Goal: Information Seeking & Learning: Learn about a topic

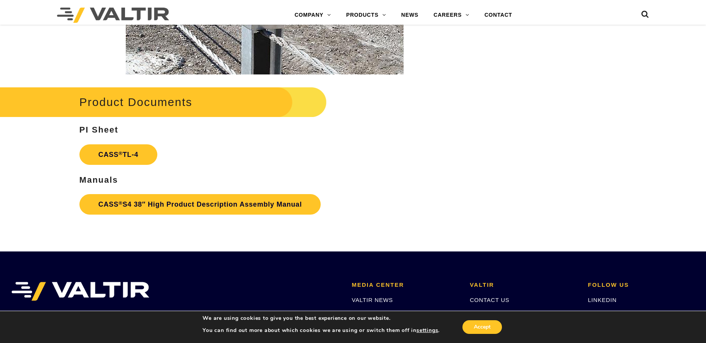
scroll to position [1177, 0]
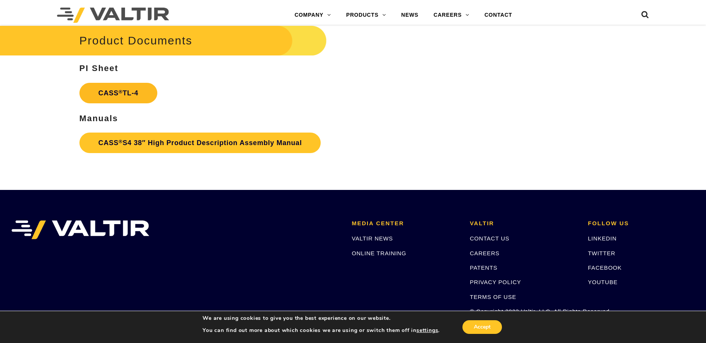
click at [124, 96] on link "CASS ® TL-4" at bounding box center [118, 93] width 78 height 21
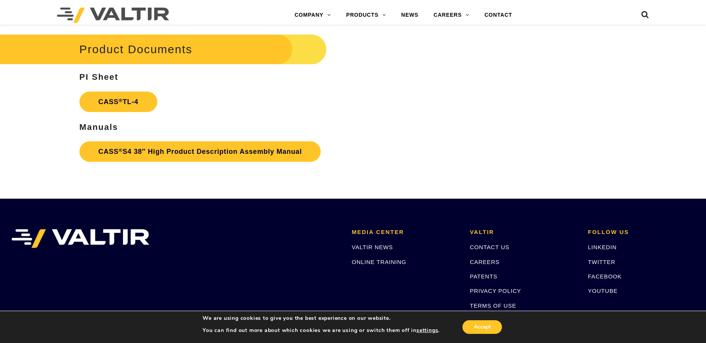
scroll to position [1177, 0]
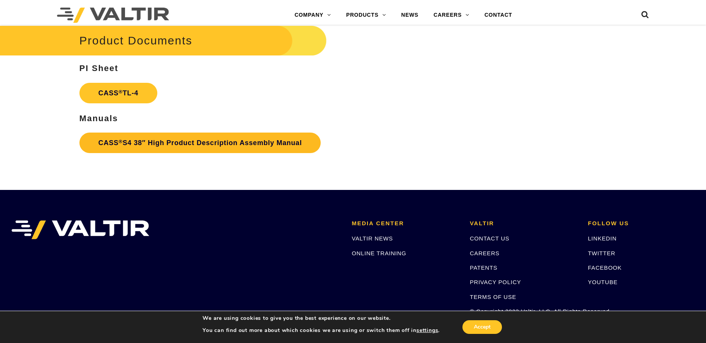
click at [250, 142] on link "CASS ® S4 38″ High Product Description Assembly Manual" at bounding box center [200, 143] width 242 height 21
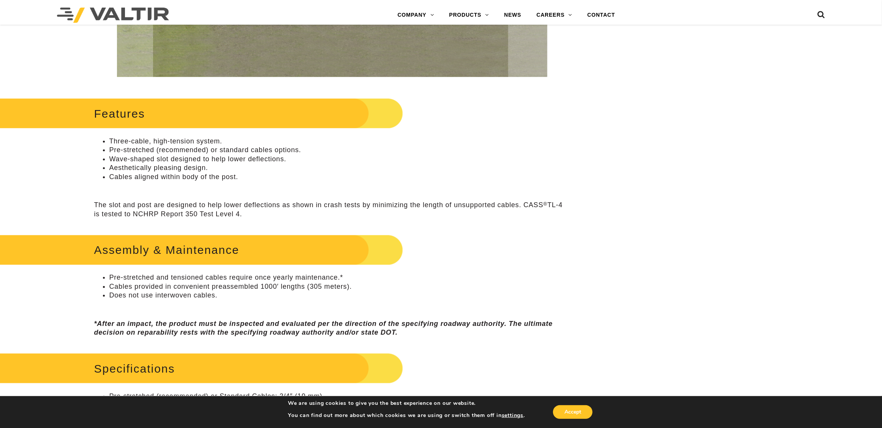
scroll to position [475, 0]
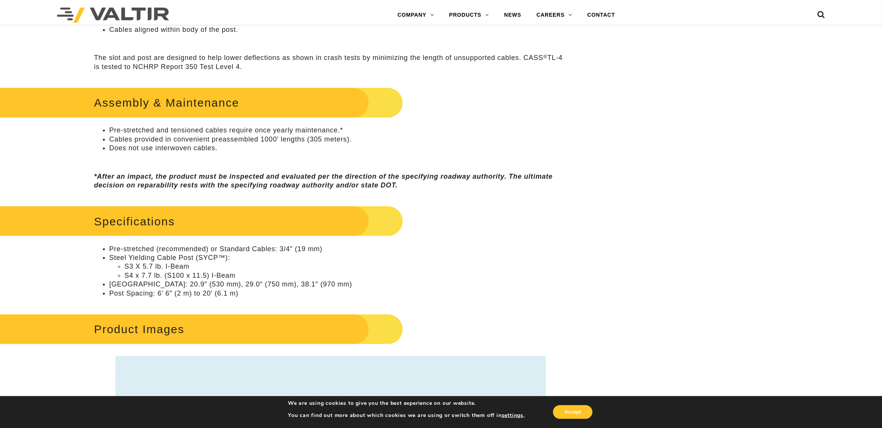
drag, startPoint x: 139, startPoint y: 329, endPoint x: 137, endPoint y: 325, distance: 4.8
click at [139, 330] on h2 "Product Images" at bounding box center [182, 329] width 441 height 35
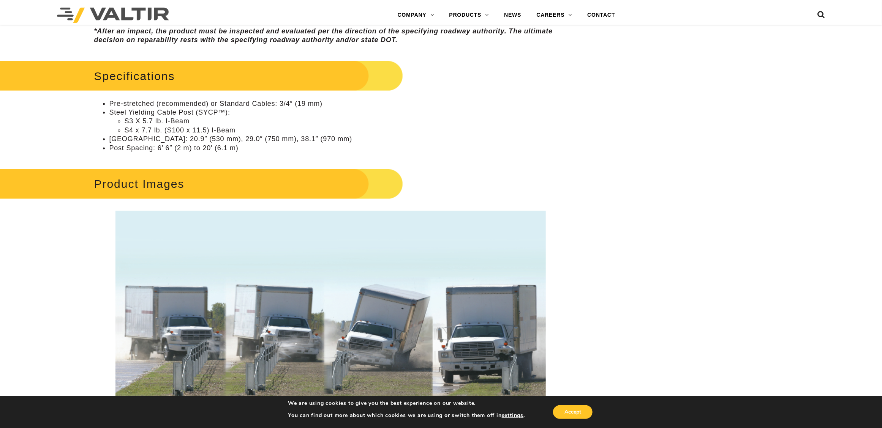
scroll to position [712, 0]
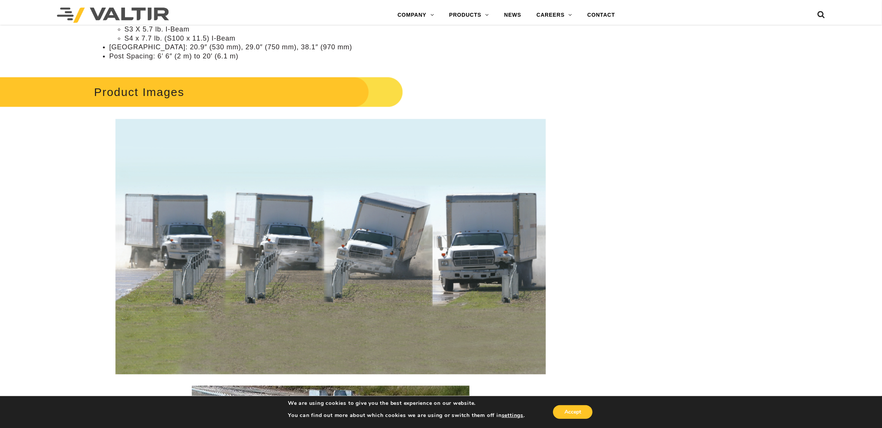
click at [335, 214] on img at bounding box center [330, 247] width 430 height 256
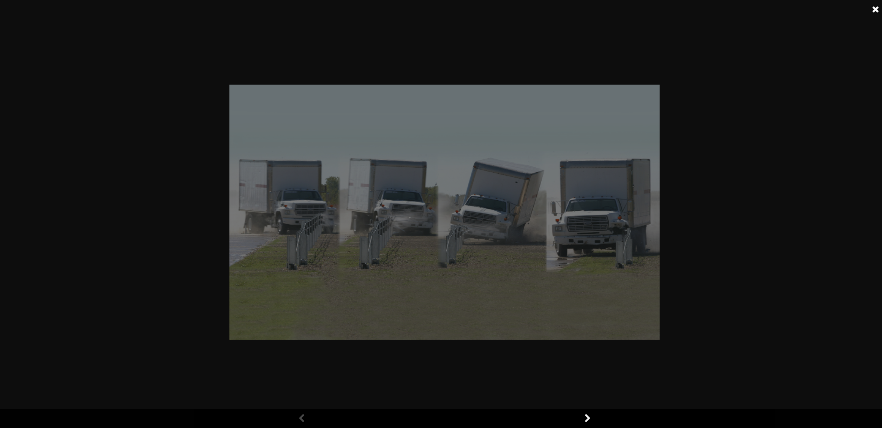
click at [337, 215] on img at bounding box center [444, 213] width 430 height 256
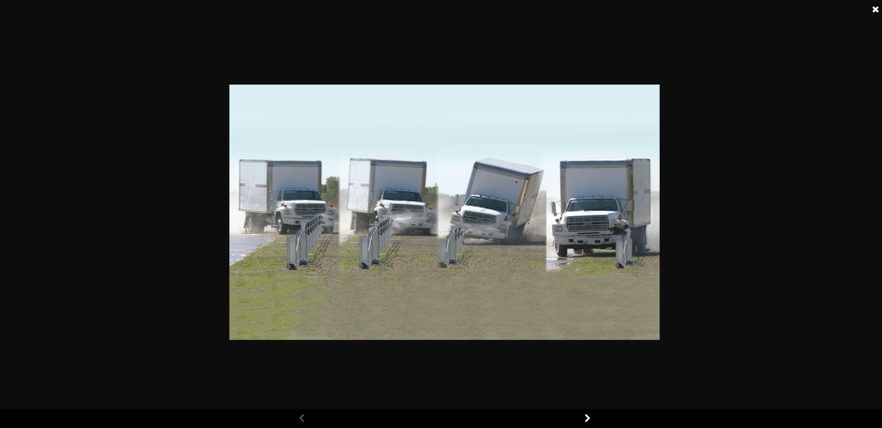
drag, startPoint x: 766, startPoint y: 208, endPoint x: 770, endPoint y: 207, distance: 4.2
click at [705, 208] on div at bounding box center [444, 214] width 889 height 428
click at [705, 9] on link at bounding box center [875, 9] width 19 height 19
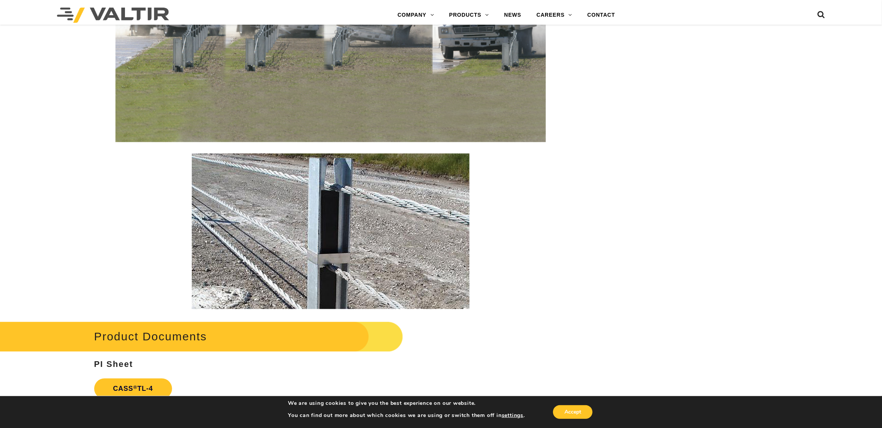
scroll to position [755, 0]
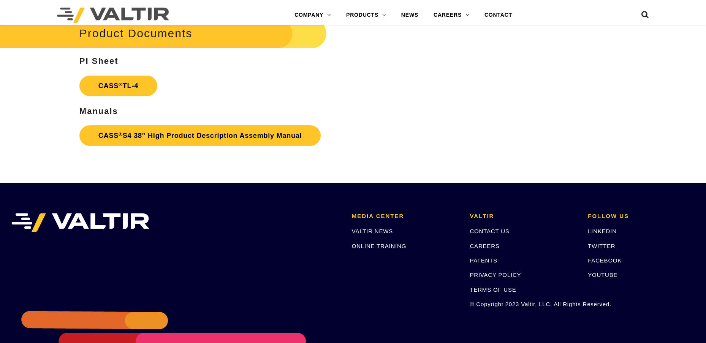
scroll to position [1177, 0]
